Goal: Task Accomplishment & Management: Manage account settings

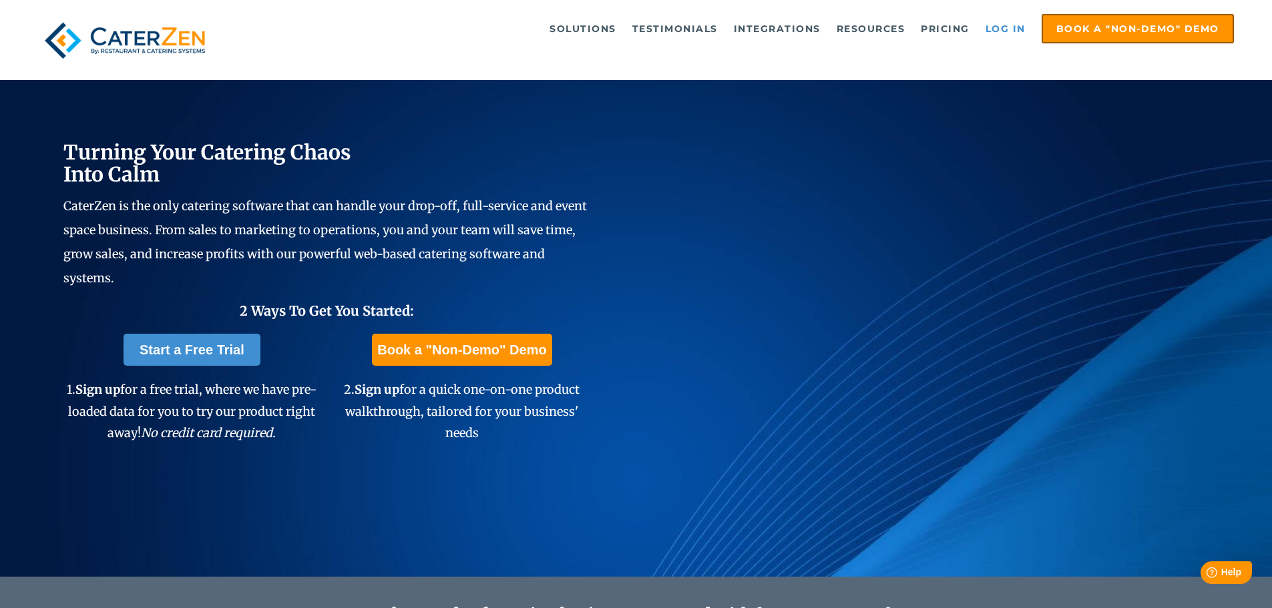
click at [1022, 23] on link "Log in" at bounding box center [1005, 28] width 53 height 27
click at [1015, 25] on link "Log in" at bounding box center [1005, 28] width 53 height 27
click at [1006, 19] on link "Log in" at bounding box center [1005, 28] width 53 height 27
